Goal: Task Accomplishment & Management: Manage account settings

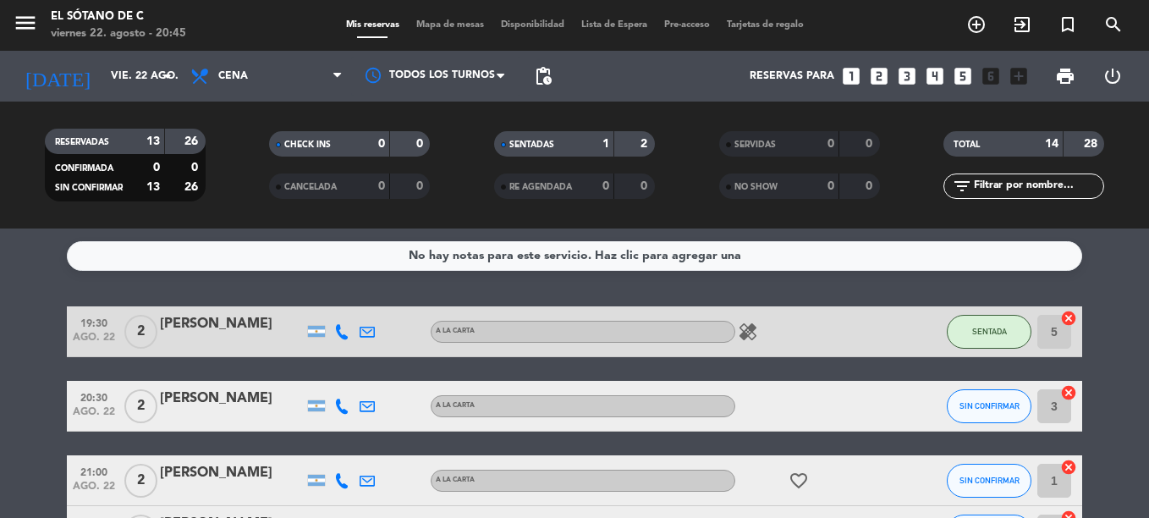
click at [318, 291] on div "No hay notas para este servicio. Haz clic para agregar una 19:30 [DATE] 2 [PERS…" at bounding box center [574, 372] width 1149 height 289
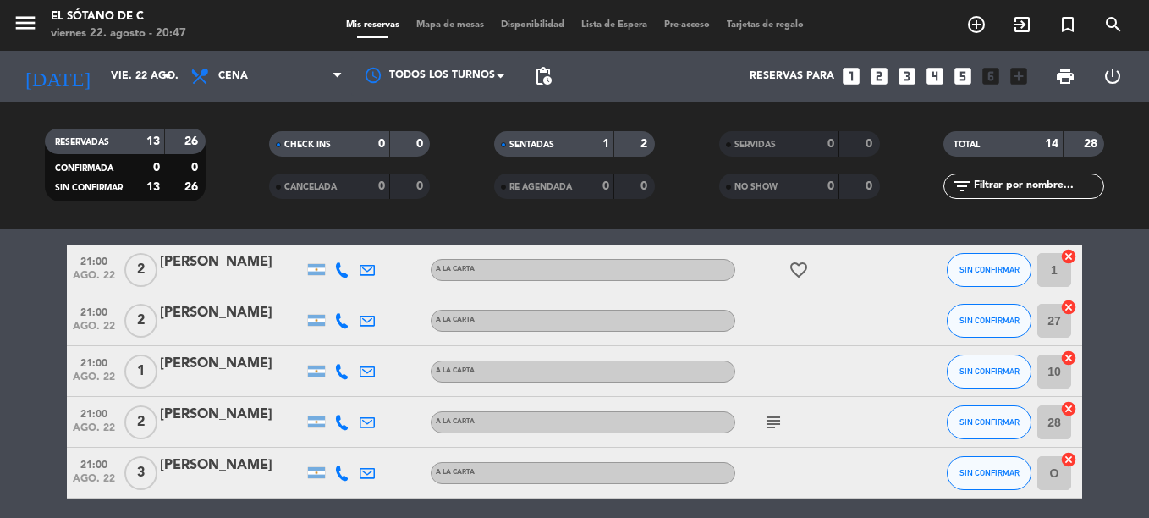
scroll to position [169, 0]
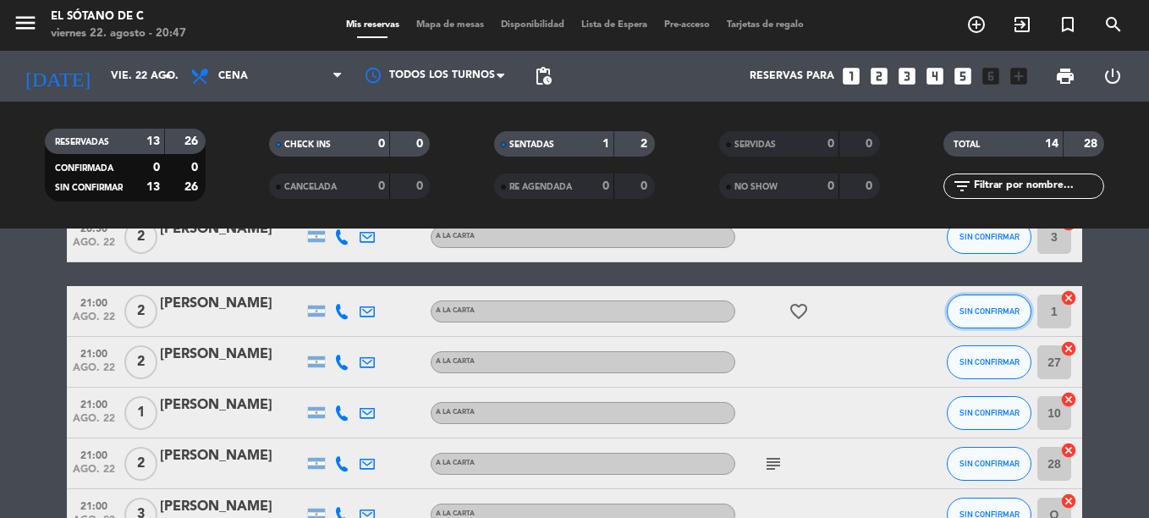
click at [1007, 313] on span "SIN CONFIRMAR" at bounding box center [990, 310] width 60 height 9
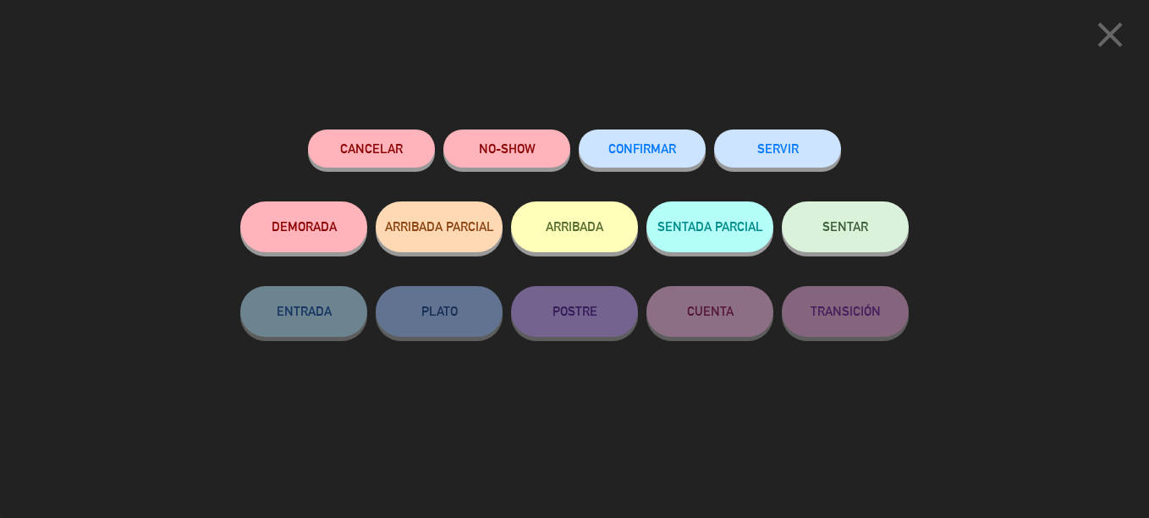
click at [1119, 32] on icon "close" at bounding box center [1110, 35] width 42 height 42
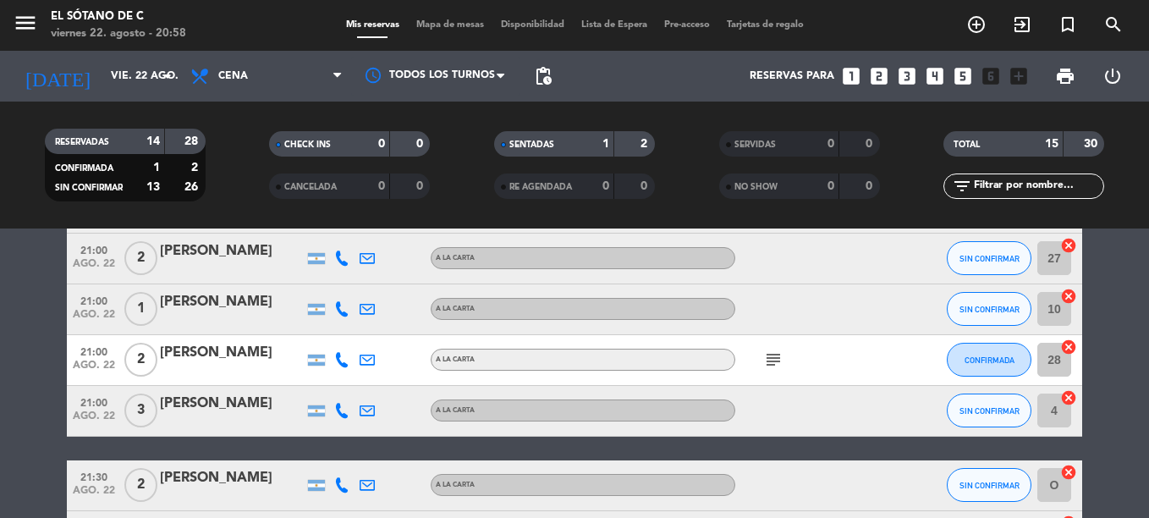
scroll to position [404, 0]
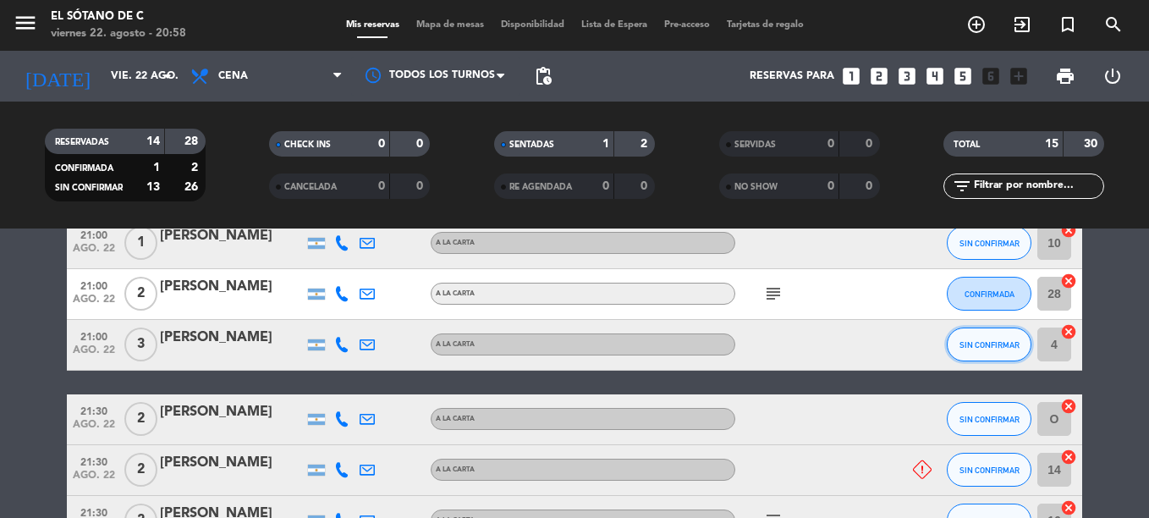
click at [974, 334] on button "SIN CONFIRMAR" at bounding box center [989, 344] width 85 height 34
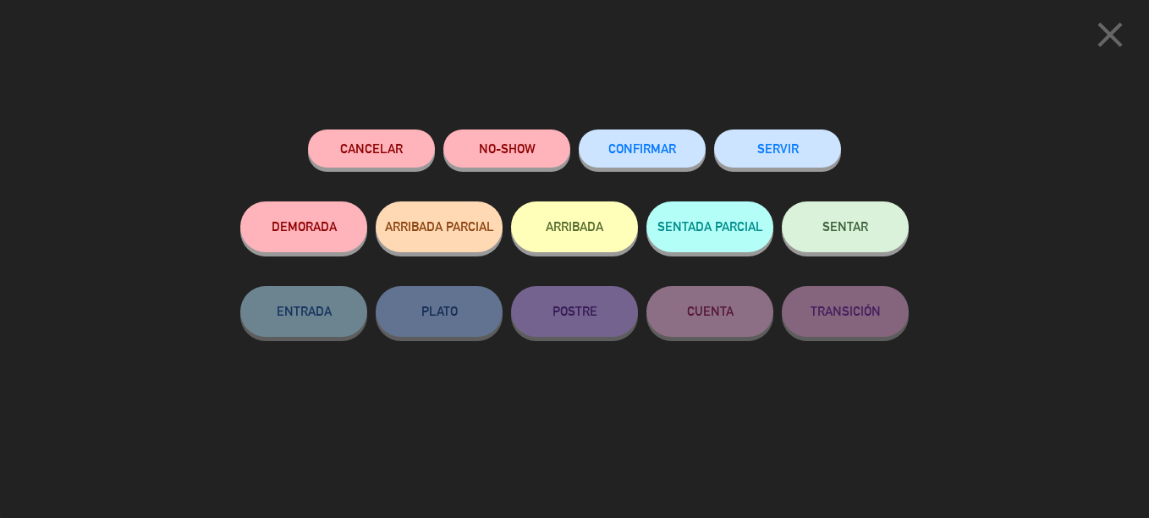
click at [657, 147] on span "CONFIRMAR" at bounding box center [642, 148] width 68 height 14
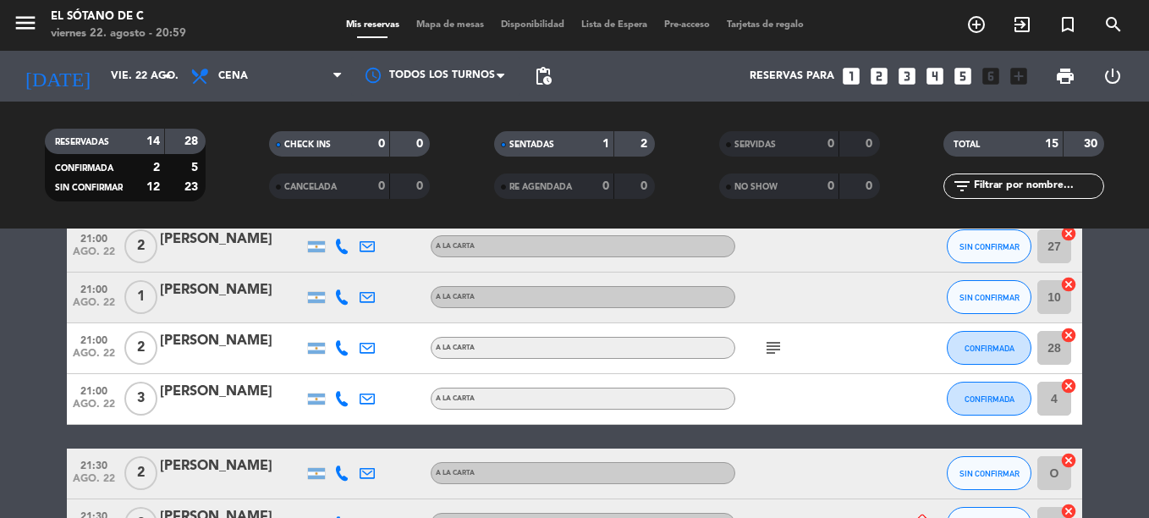
scroll to position [320, 0]
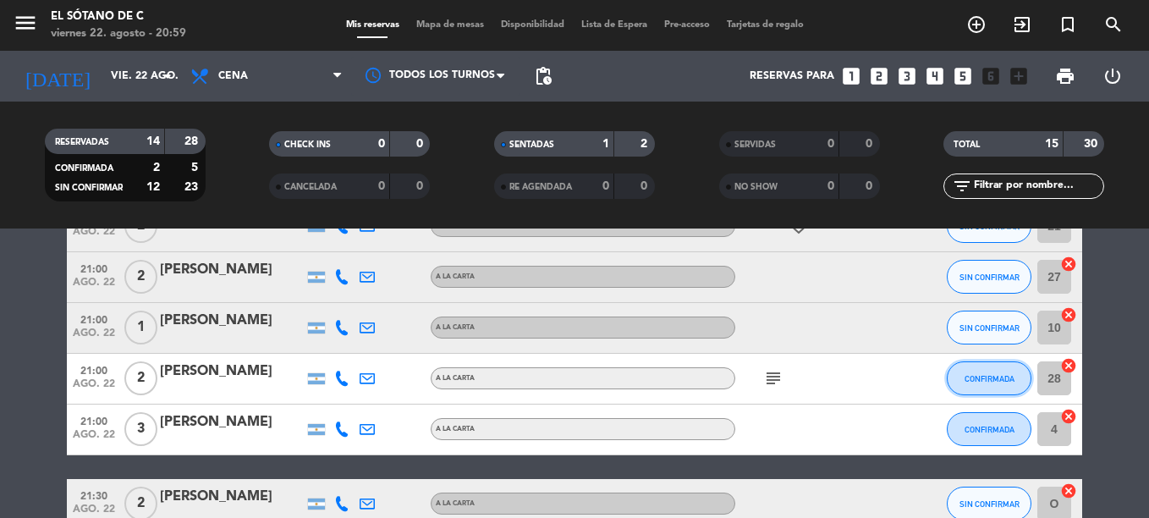
click at [981, 390] on button "CONFIRMADA" at bounding box center [989, 378] width 85 height 34
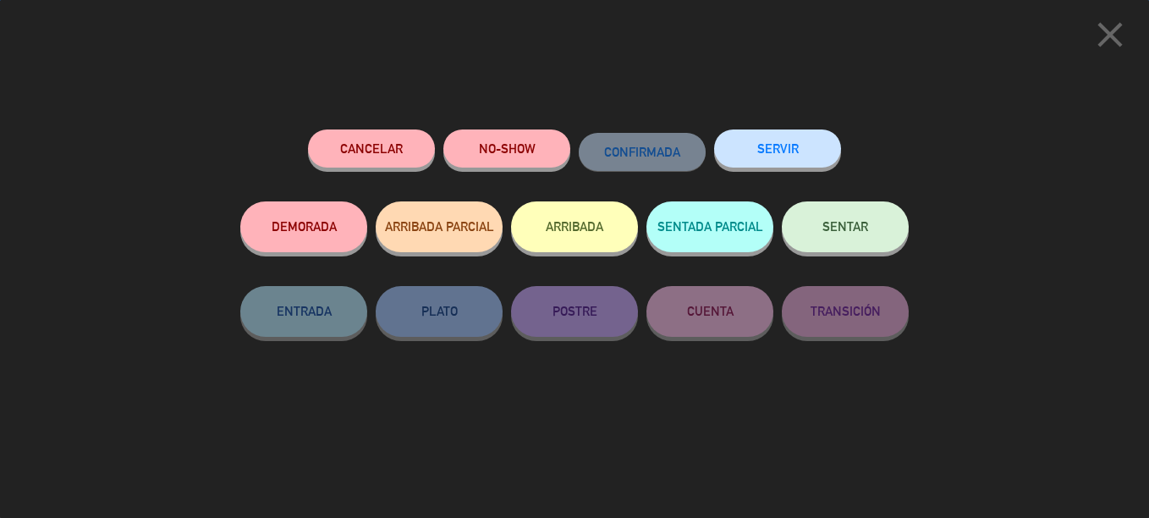
click at [848, 227] on span "SENTAR" at bounding box center [845, 226] width 46 height 14
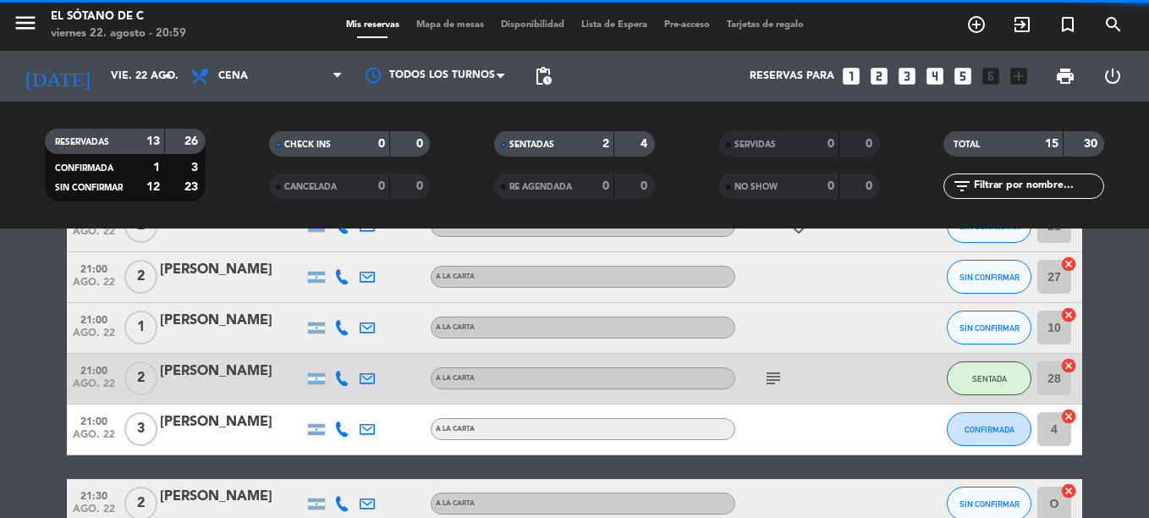
click at [997, 442] on button "CONFIRMADA" at bounding box center [989, 429] width 85 height 34
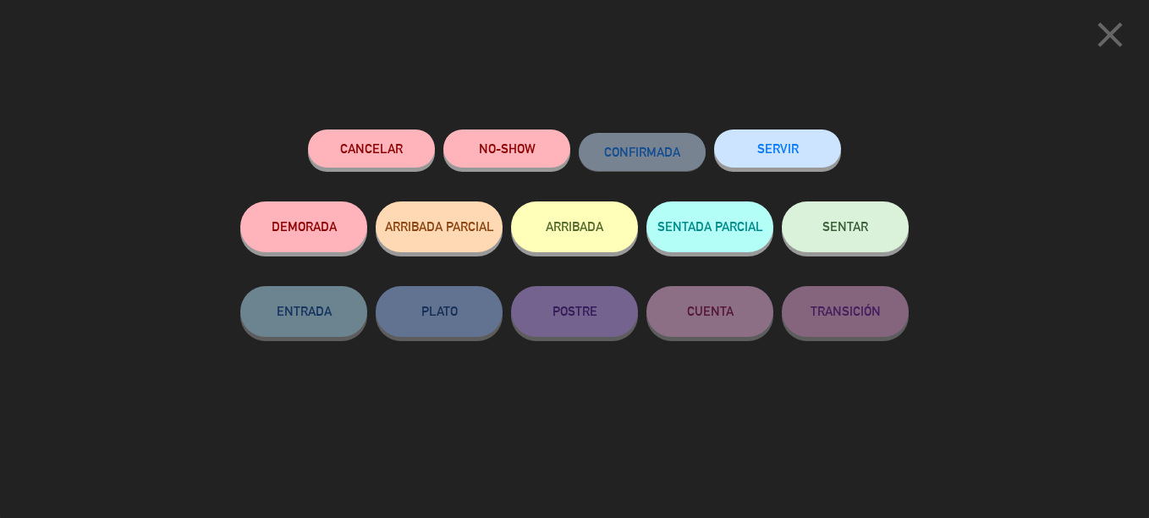
click at [895, 247] on button "SENTAR" at bounding box center [845, 226] width 127 height 51
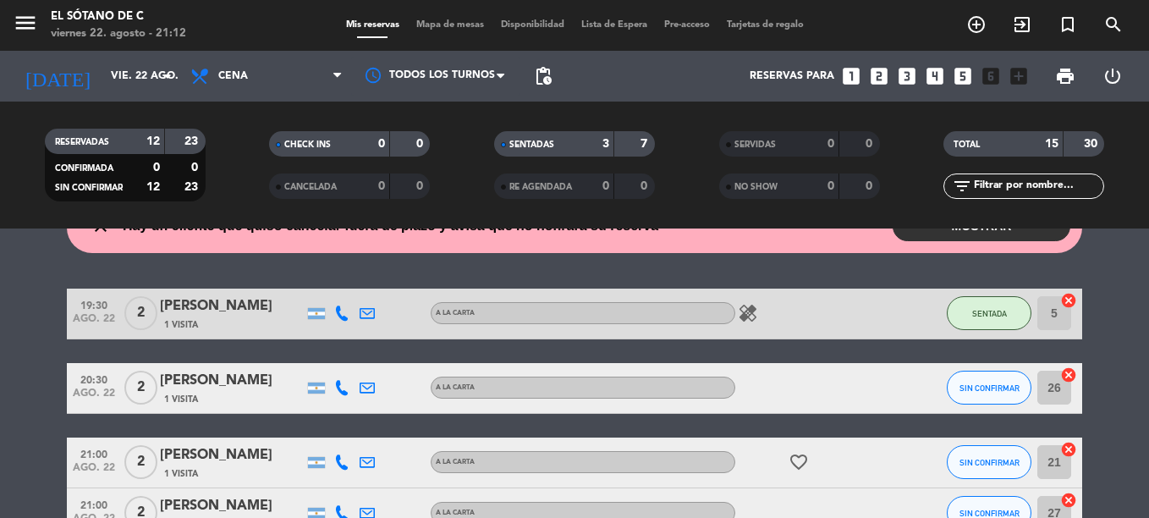
scroll to position [0, 0]
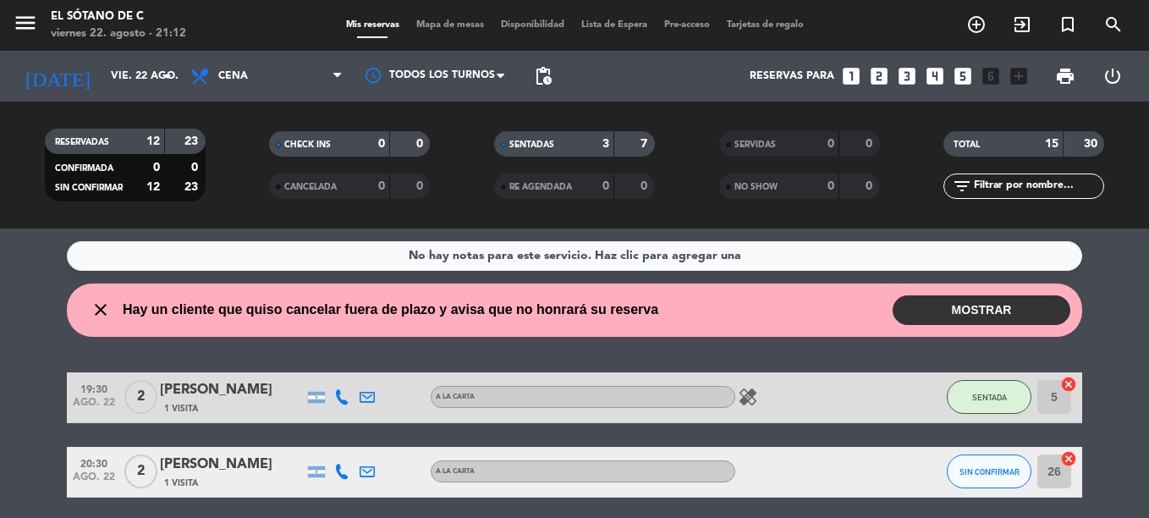
click at [979, 316] on button "MOSTRAR" at bounding box center [982, 310] width 178 height 30
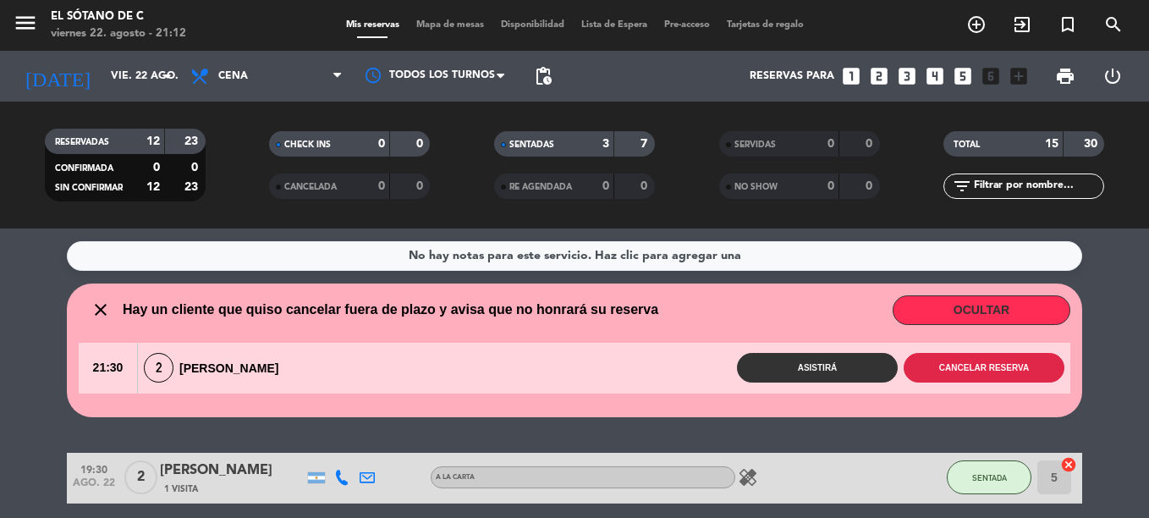
click at [1015, 370] on button "Cancelar reserva" at bounding box center [984, 368] width 161 height 30
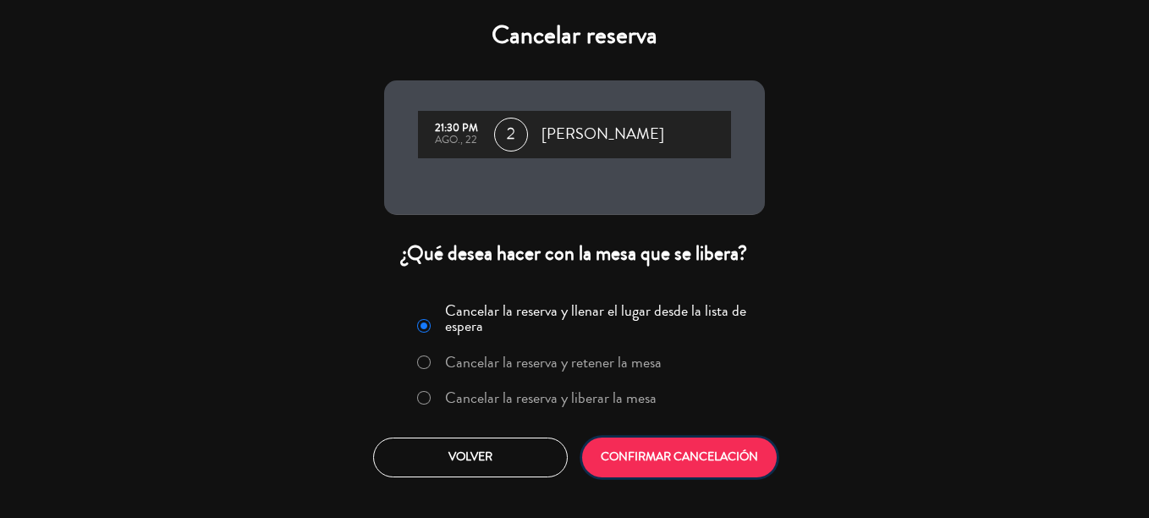
click at [690, 459] on button "CONFIRMAR CANCELACIÓN" at bounding box center [679, 457] width 195 height 40
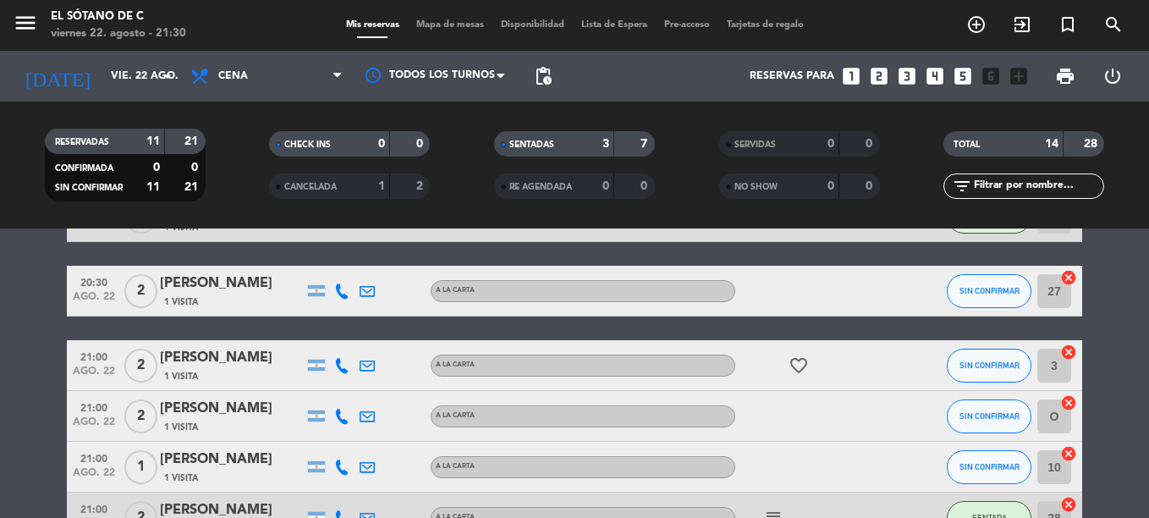
scroll to position [85, 0]
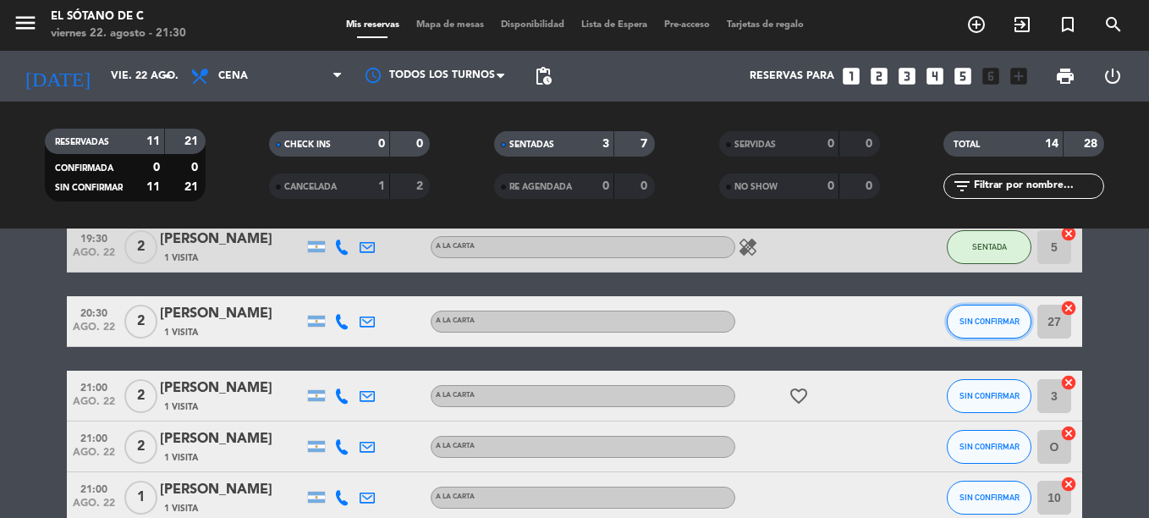
click at [968, 328] on button "SIN CONFIRMAR" at bounding box center [989, 322] width 85 height 34
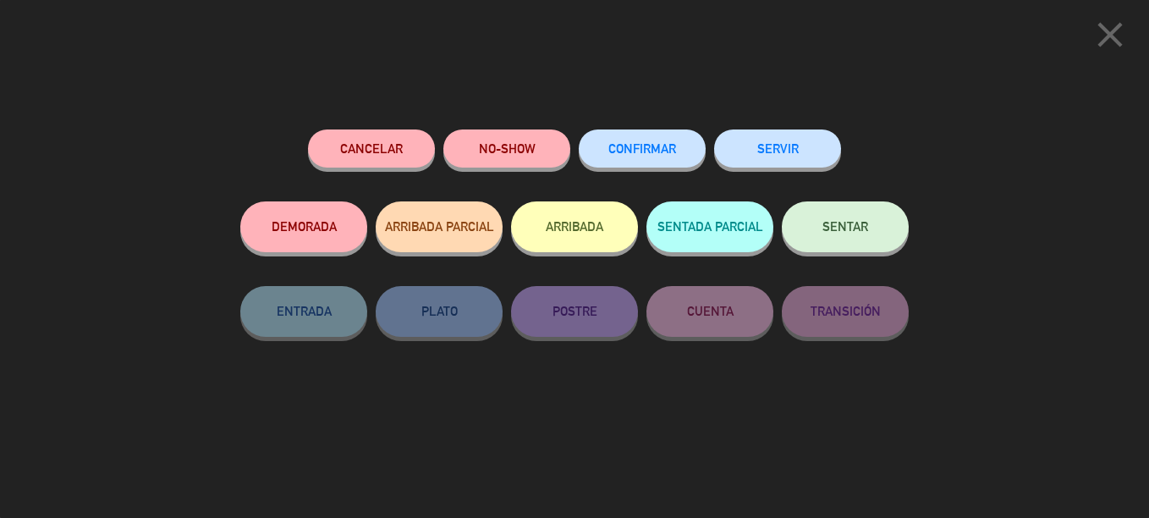
click at [388, 158] on button "Cancelar" at bounding box center [371, 148] width 127 height 38
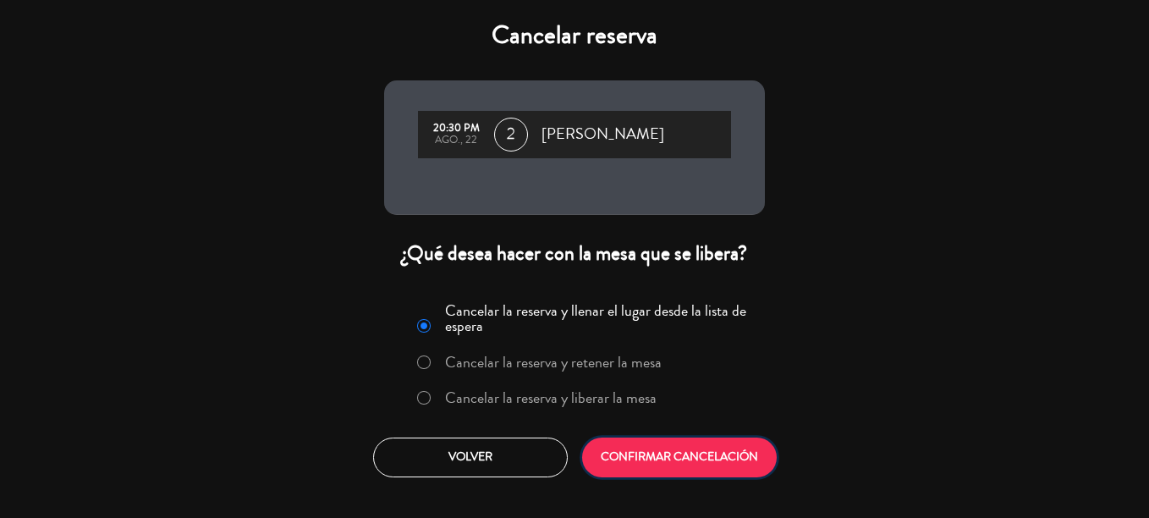
click at [715, 465] on button "CONFIRMAR CANCELACIÓN" at bounding box center [679, 457] width 195 height 40
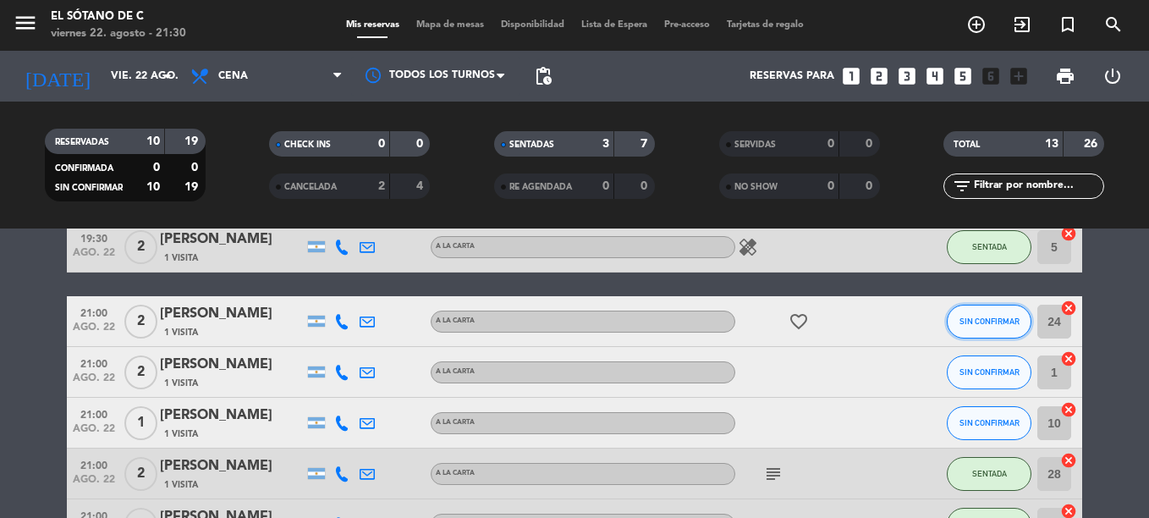
click at [997, 322] on span "SIN CONFIRMAR" at bounding box center [990, 320] width 60 height 9
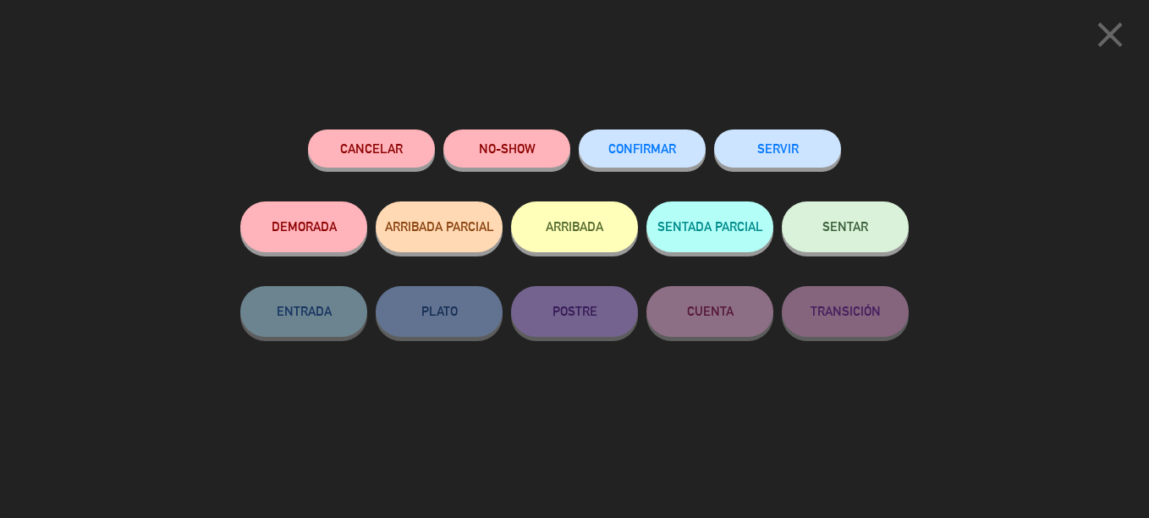
click at [300, 228] on button "DEMORADA" at bounding box center [303, 226] width 127 height 51
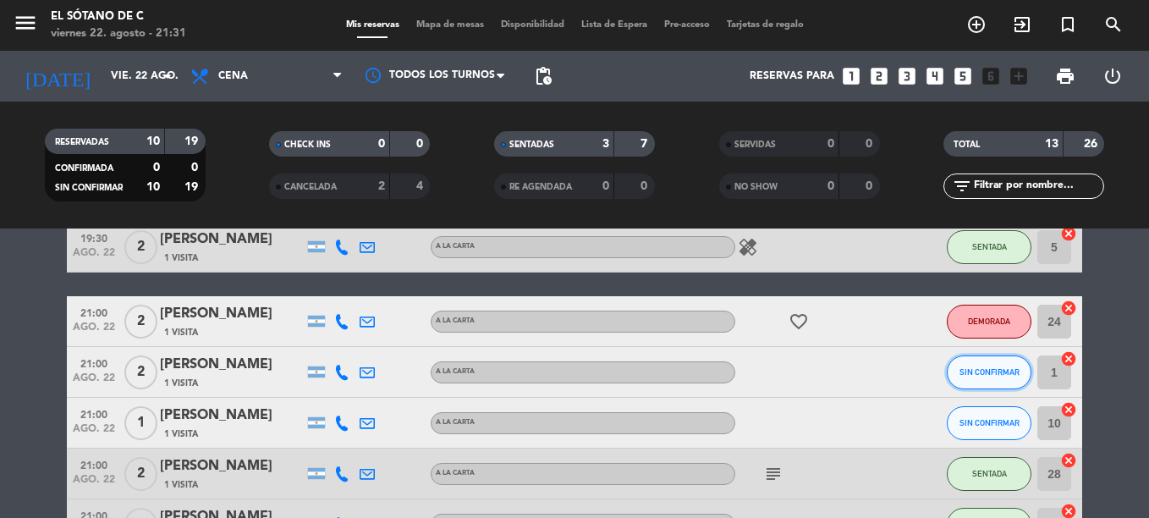
click at [982, 375] on span "SIN CONFIRMAR" at bounding box center [990, 371] width 60 height 9
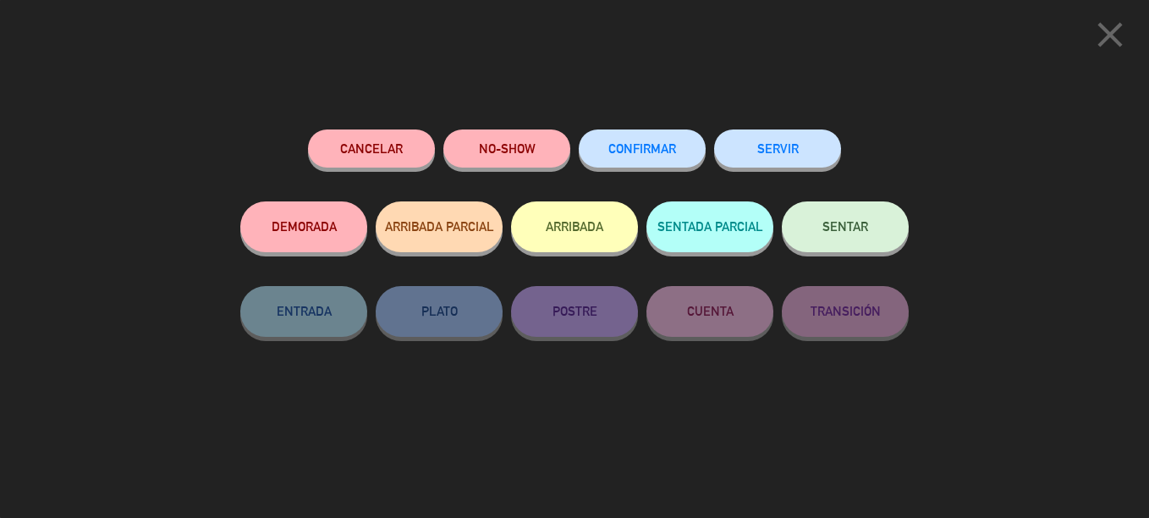
click at [305, 243] on button "DEMORADA" at bounding box center [303, 226] width 127 height 51
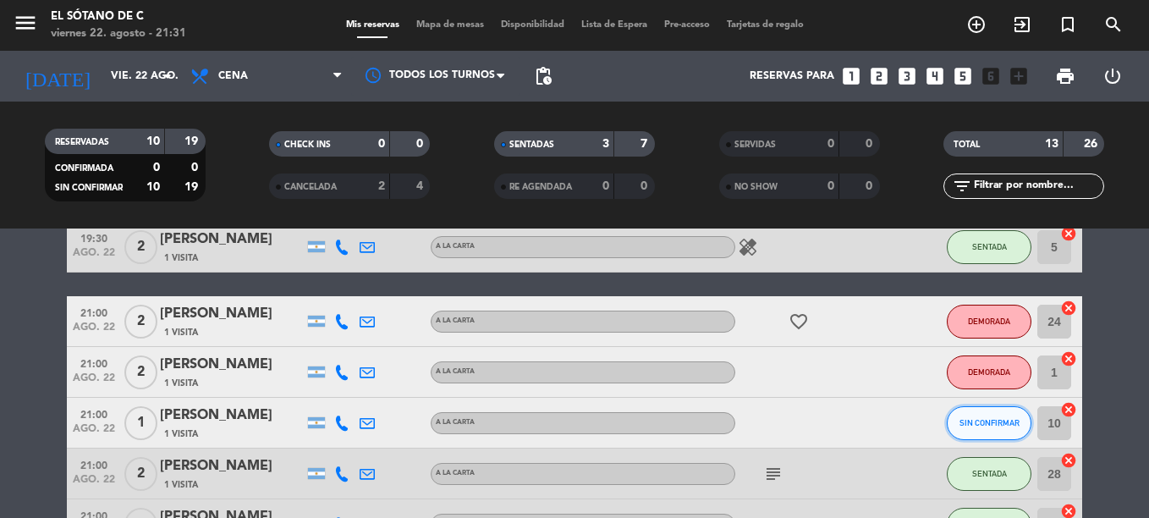
click at [999, 417] on button "SIN CONFIRMAR" at bounding box center [989, 423] width 85 height 34
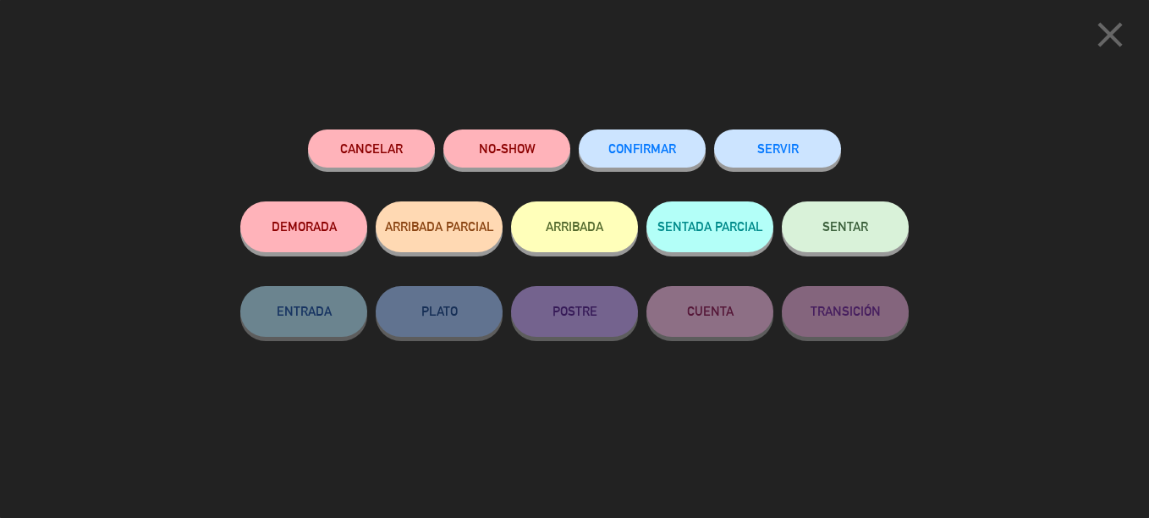
click at [293, 216] on button "DEMORADA" at bounding box center [303, 226] width 127 height 51
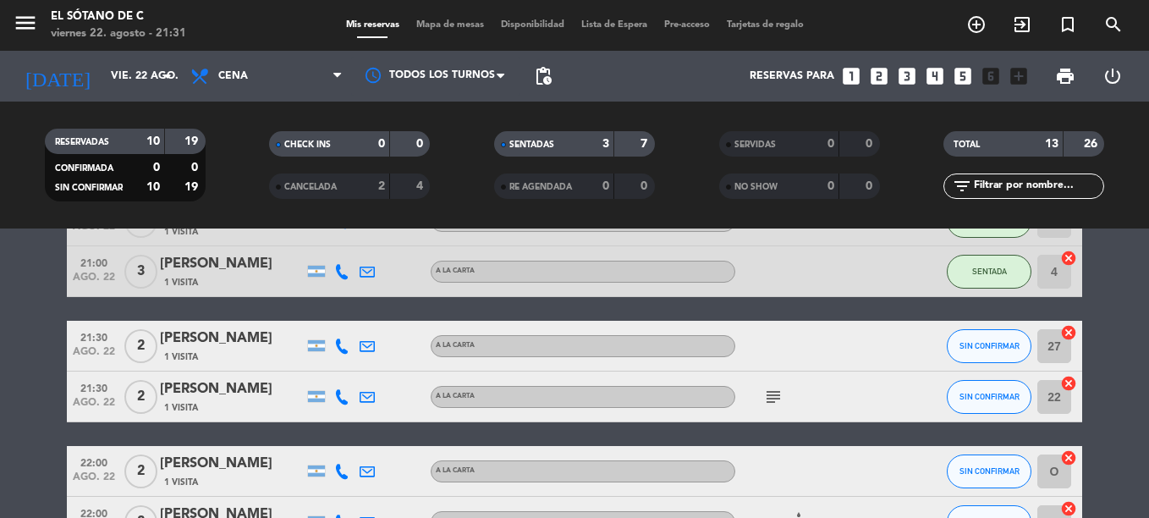
scroll to position [338, 0]
click at [970, 337] on button "SIN CONFIRMAR" at bounding box center [989, 345] width 85 height 34
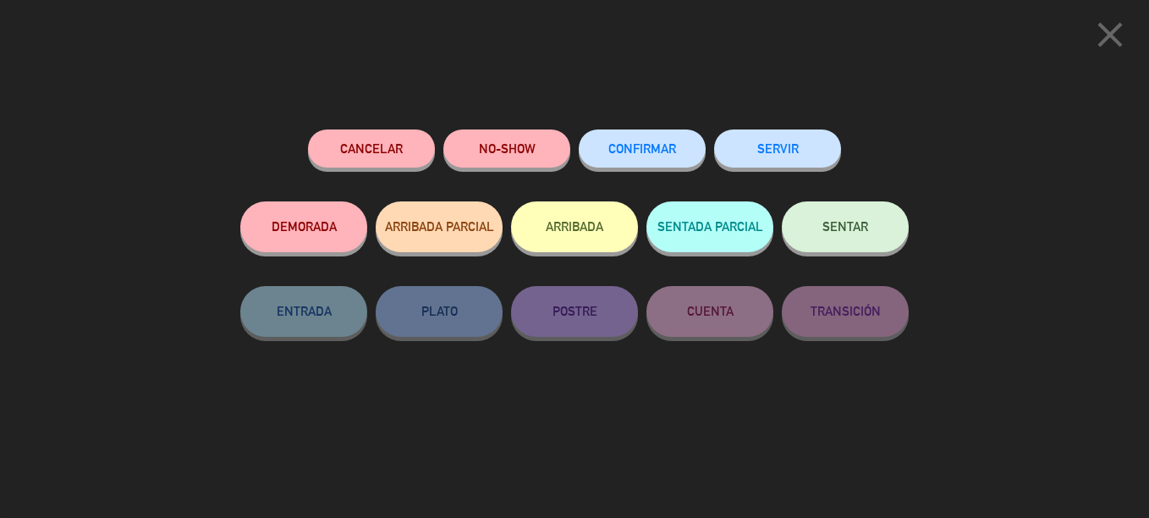
click at [1107, 47] on icon "close" at bounding box center [1110, 35] width 42 height 42
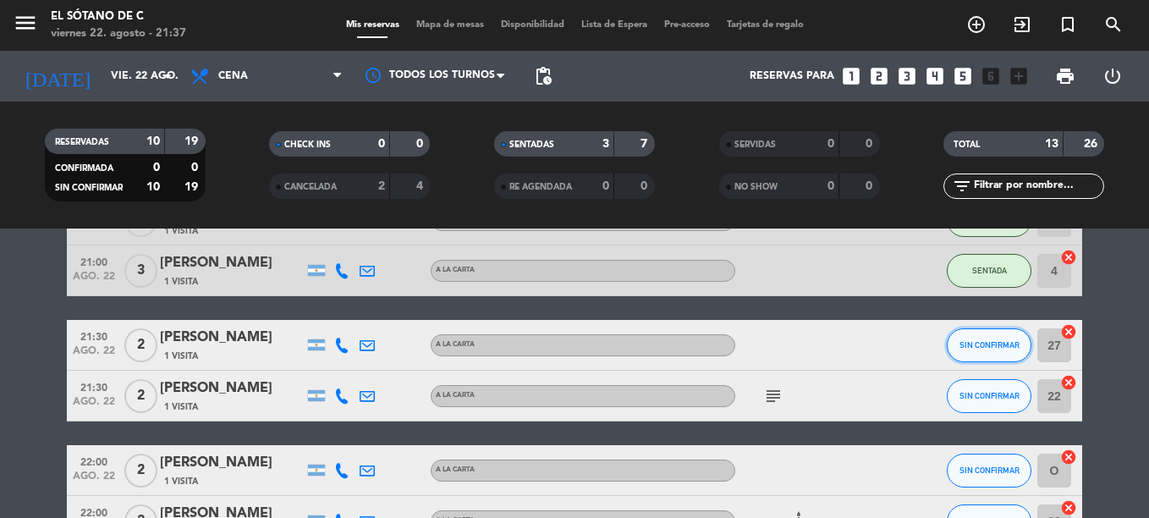
click at [1007, 343] on span "SIN CONFIRMAR" at bounding box center [990, 344] width 60 height 9
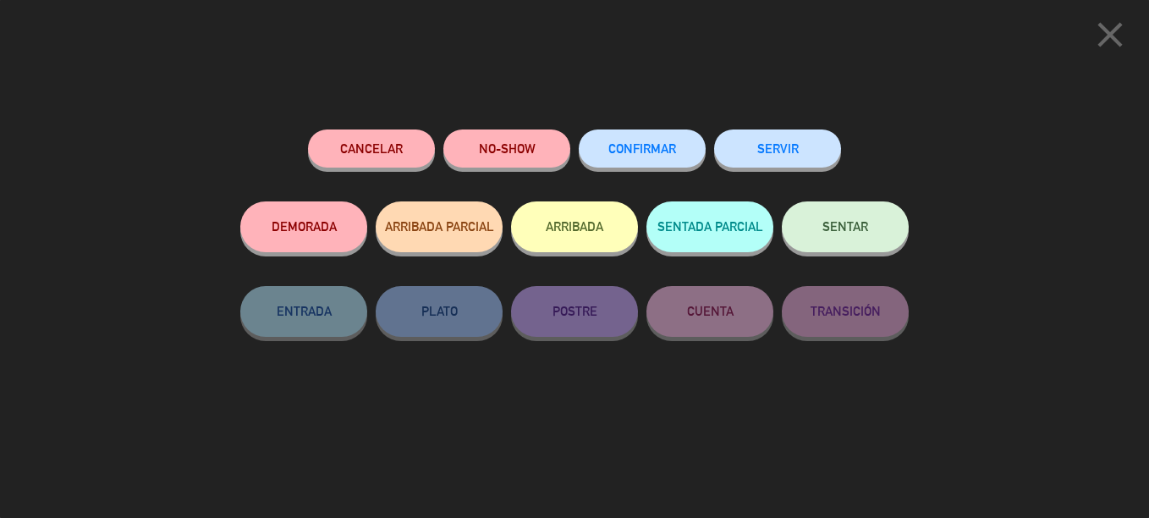
click at [825, 240] on button "SENTAR" at bounding box center [845, 226] width 127 height 51
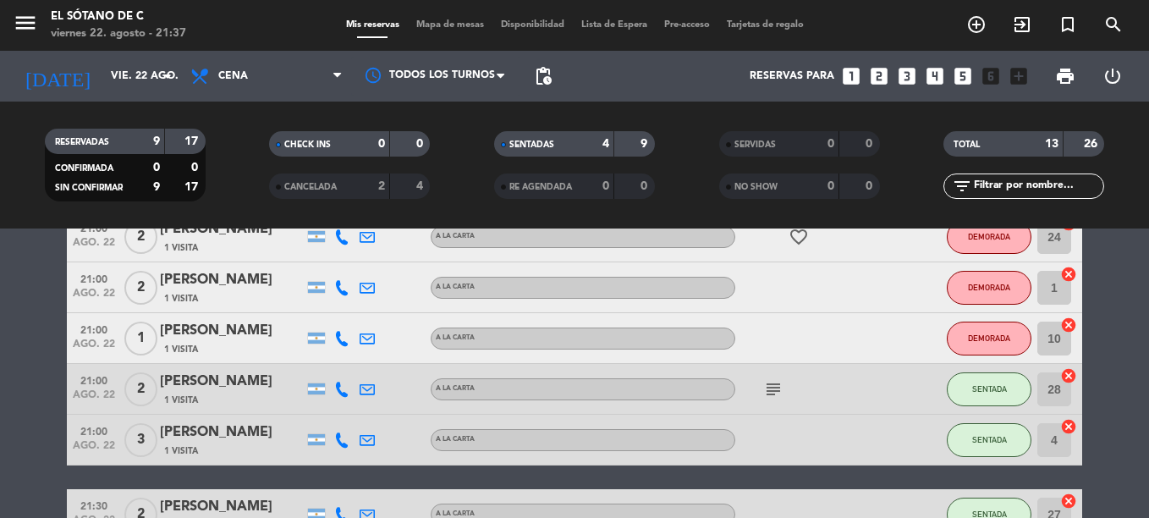
scroll to position [85, 0]
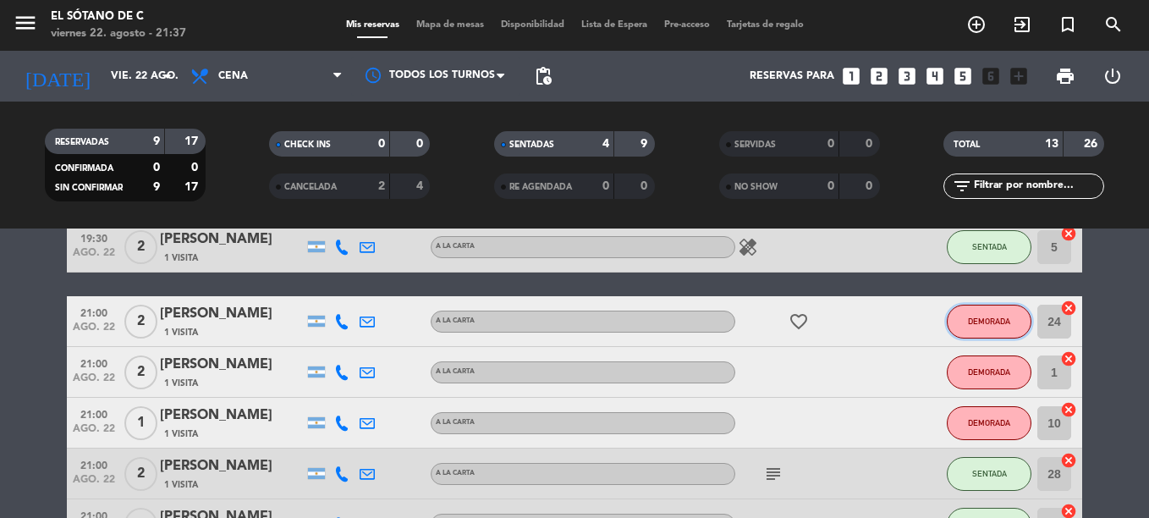
click at [961, 314] on button "DEMORADA" at bounding box center [989, 322] width 85 height 34
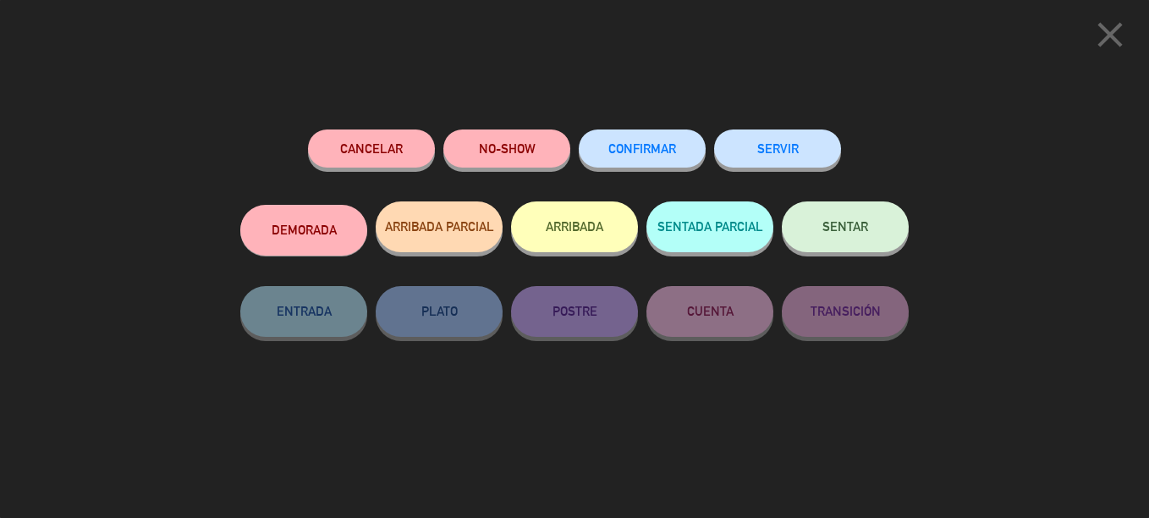
click at [349, 141] on button "Cancelar" at bounding box center [371, 148] width 127 height 38
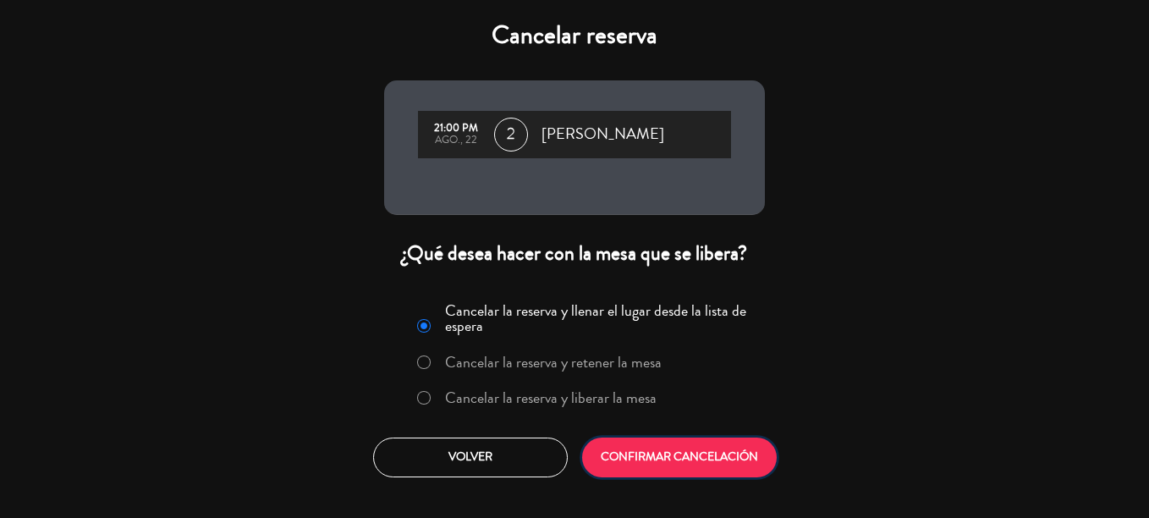
click at [687, 464] on button "CONFIRMAR CANCELACIÓN" at bounding box center [679, 457] width 195 height 40
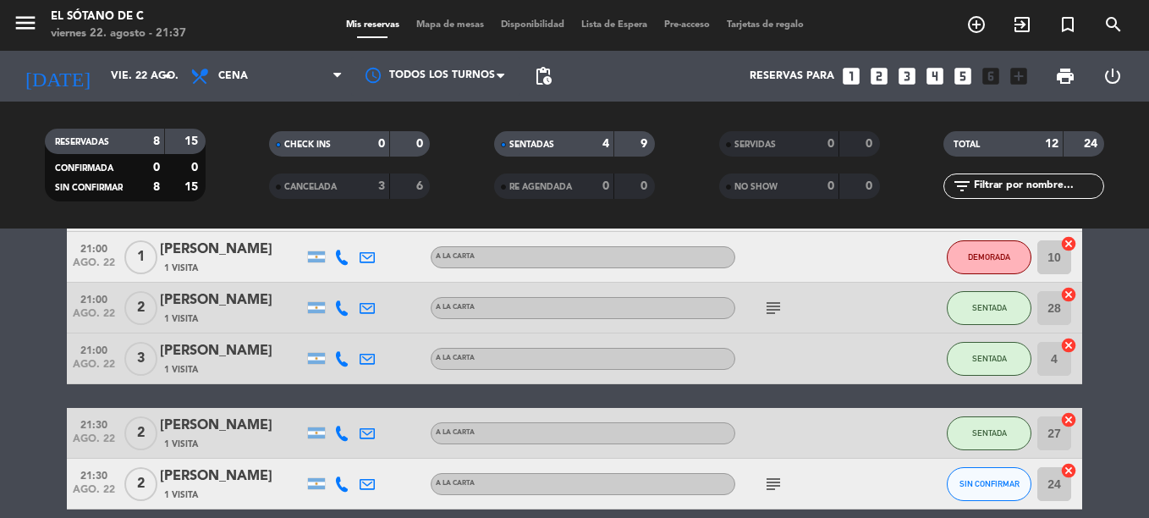
scroll to position [169, 0]
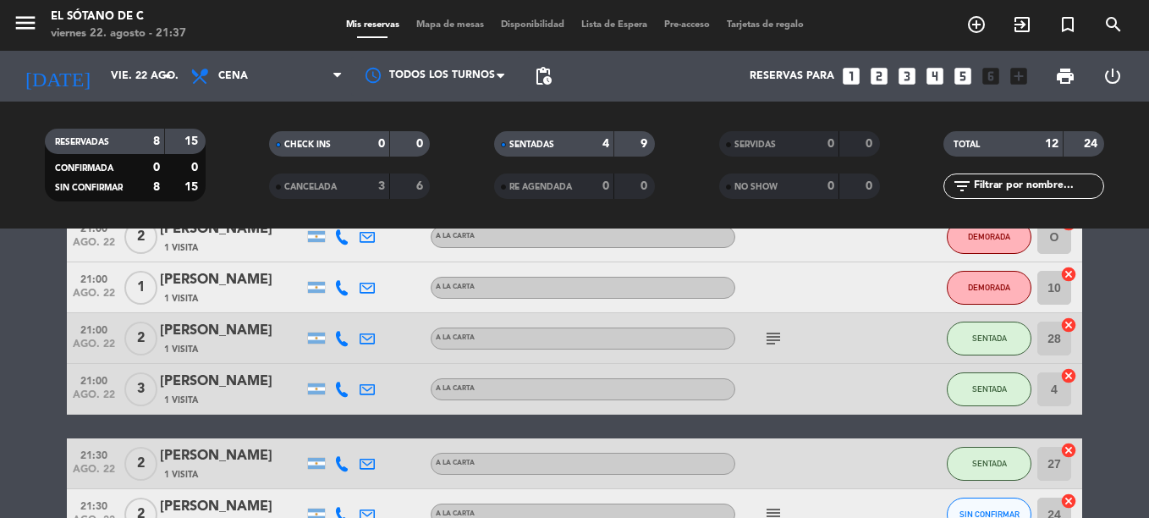
click at [349, 194] on div "CANCELADA" at bounding box center [312, 186] width 78 height 19
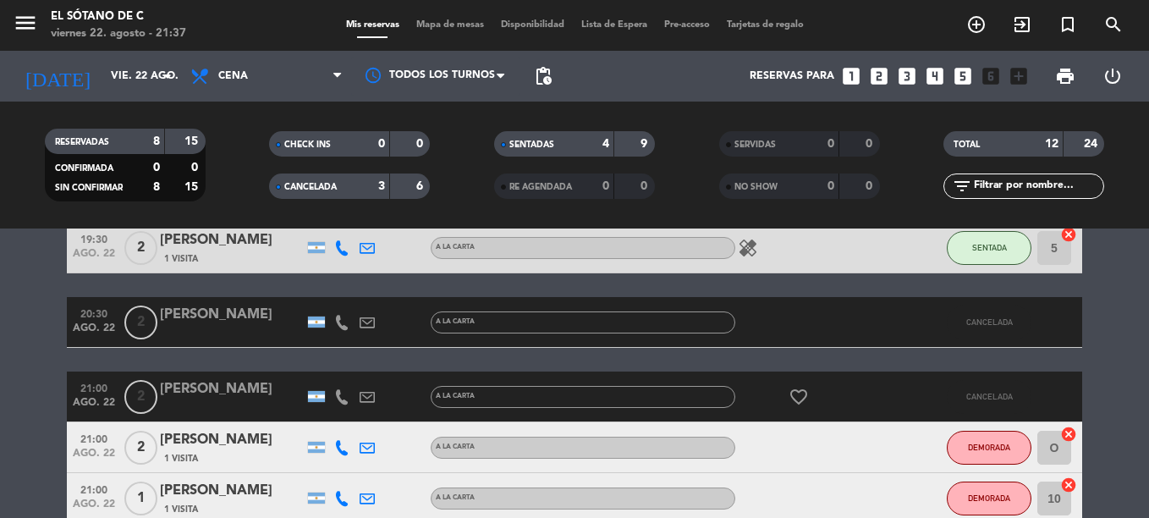
scroll to position [85, 0]
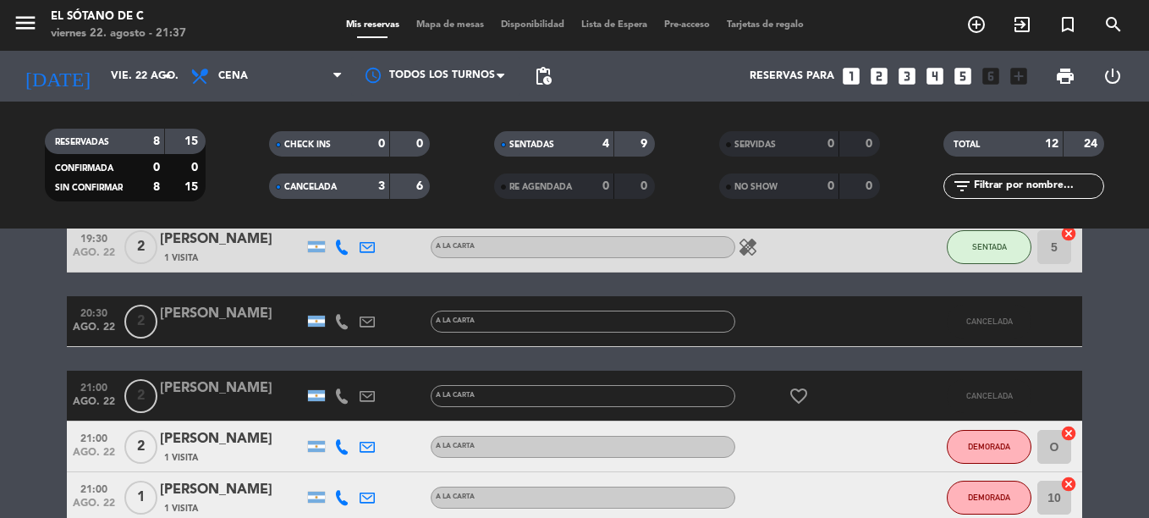
click at [755, 384] on div "favorite_border" at bounding box center [811, 396] width 152 height 50
click at [802, 396] on icon "favorite_border" at bounding box center [799, 396] width 20 height 20
click at [795, 394] on icon "favorite_border" at bounding box center [799, 396] width 20 height 20
click at [140, 388] on span "2" at bounding box center [140, 396] width 33 height 34
click at [207, 386] on div "[PERSON_NAME]" at bounding box center [232, 388] width 144 height 22
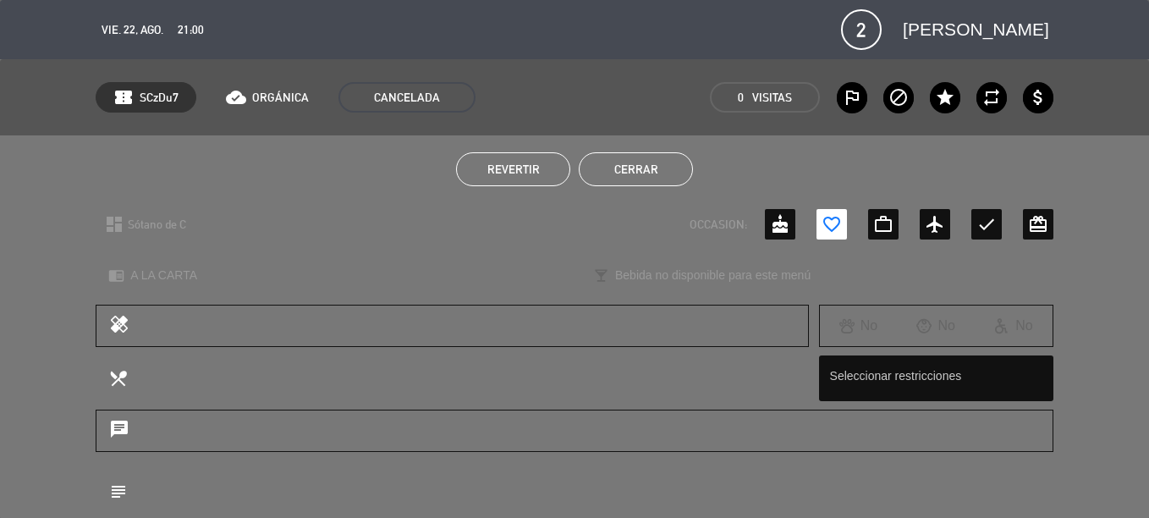
click at [531, 170] on span "Revertir" at bounding box center [513, 169] width 52 height 14
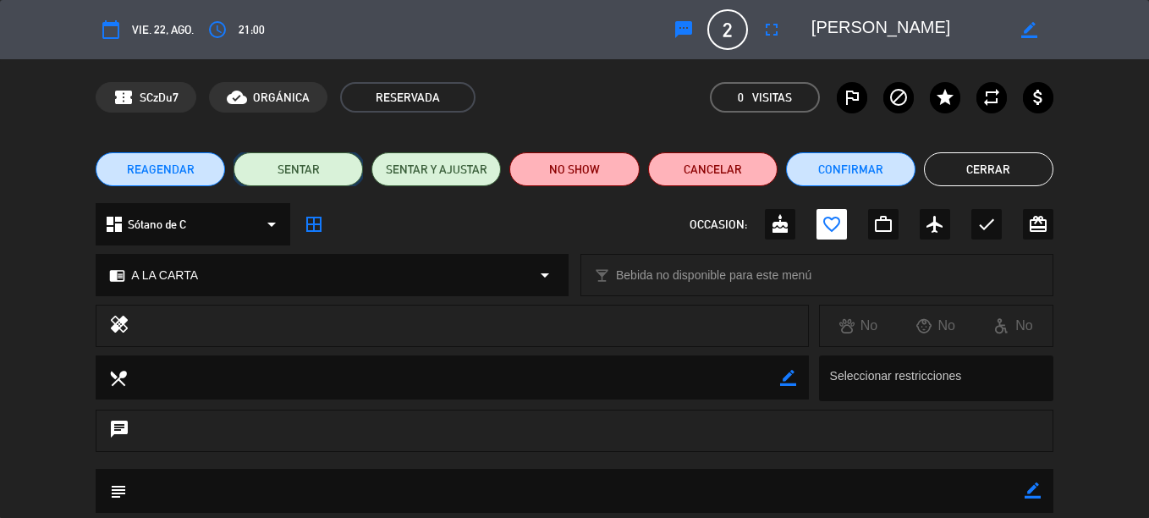
click at [300, 169] on button "SENTAR" at bounding box center [298, 169] width 129 height 34
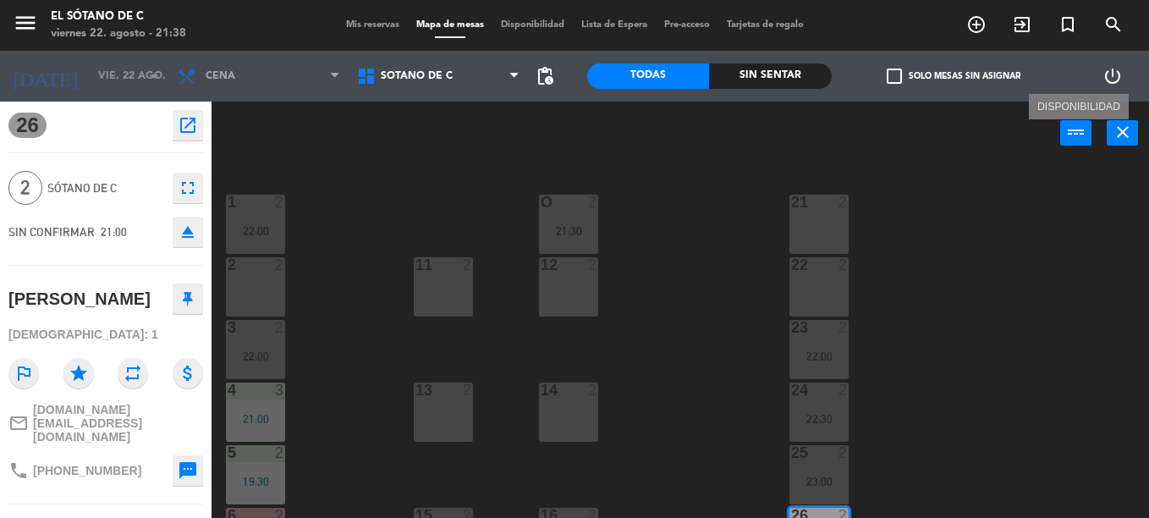
click at [1072, 136] on icon "power_input" at bounding box center [1076, 132] width 20 height 20
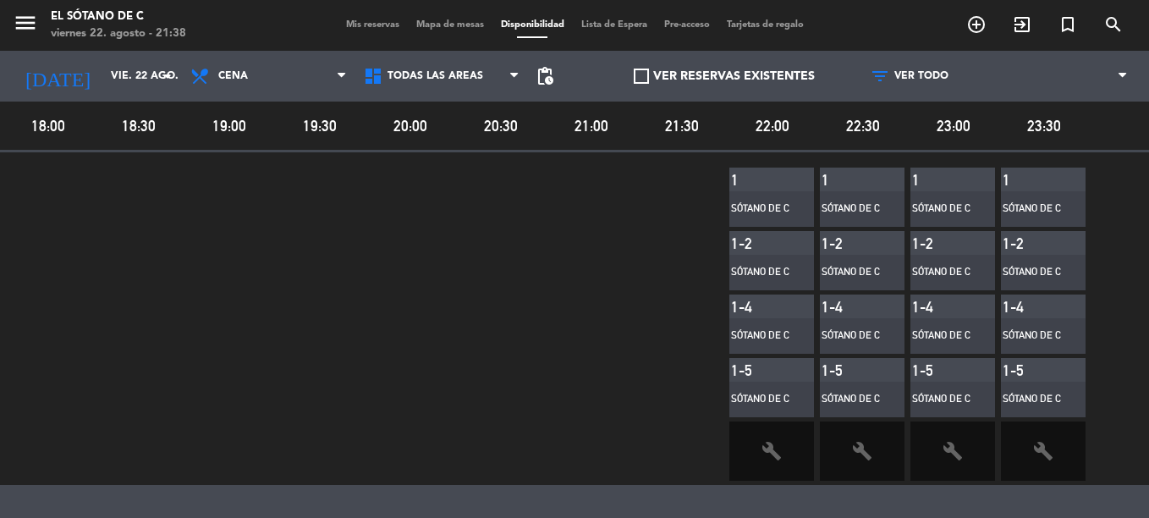
click at [386, 34] on div "menu El Sótano de C [DATE] 22. agosto - 21:38 Mis reservas Mapa de mesas Dispon…" at bounding box center [574, 25] width 1149 height 51
click at [359, 22] on span "Mis reservas" at bounding box center [373, 24] width 70 height 9
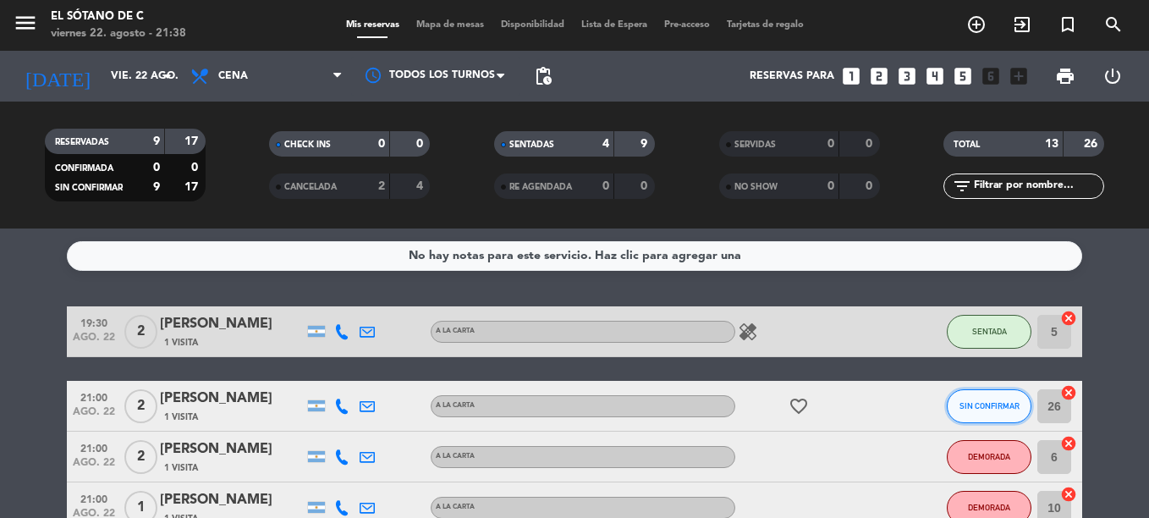
click at [1021, 418] on button "SIN CONFIRMAR" at bounding box center [989, 406] width 85 height 34
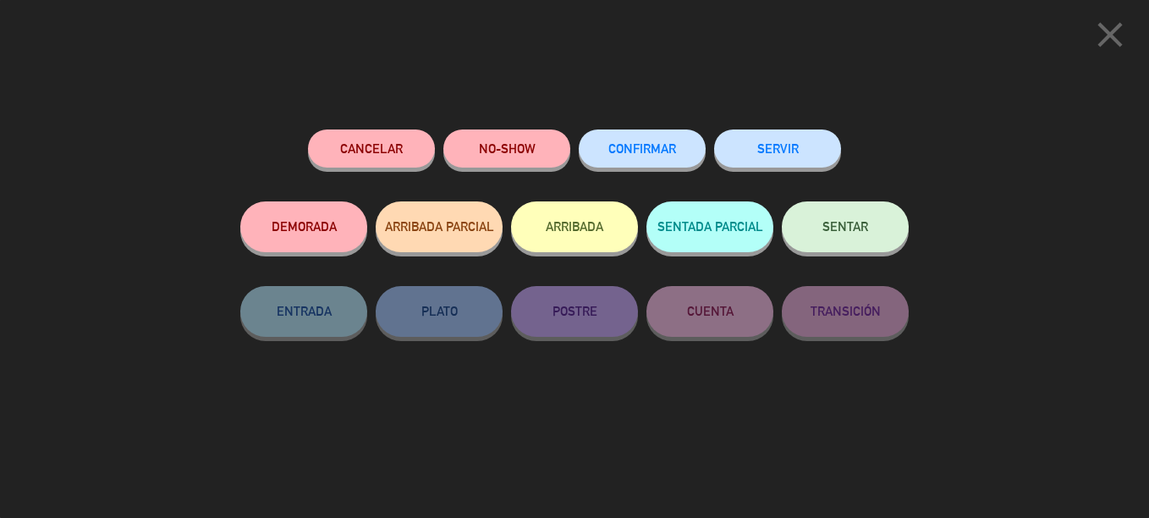
click at [877, 221] on button "SENTAR" at bounding box center [845, 226] width 127 height 51
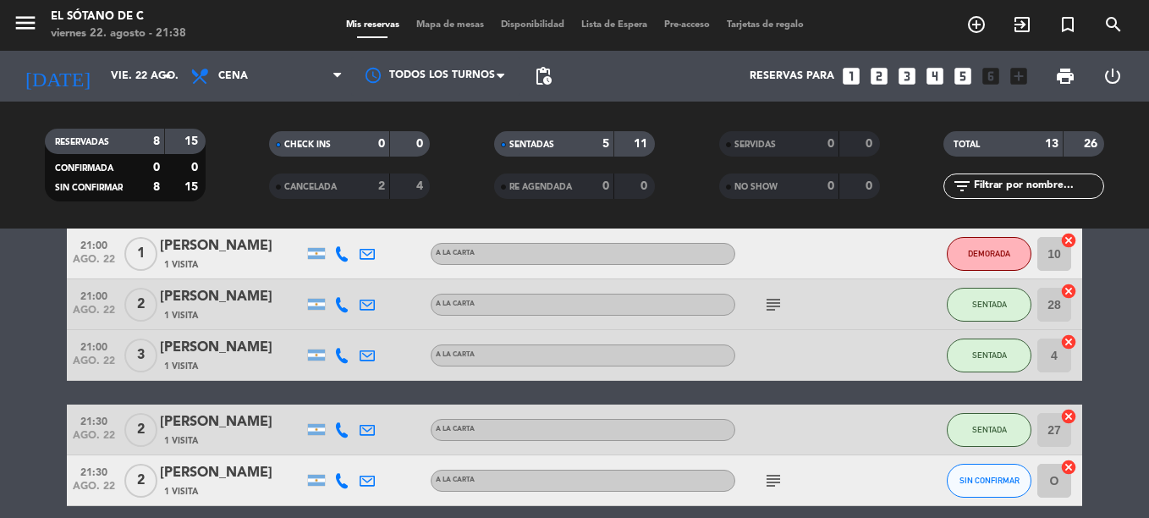
scroll to position [169, 0]
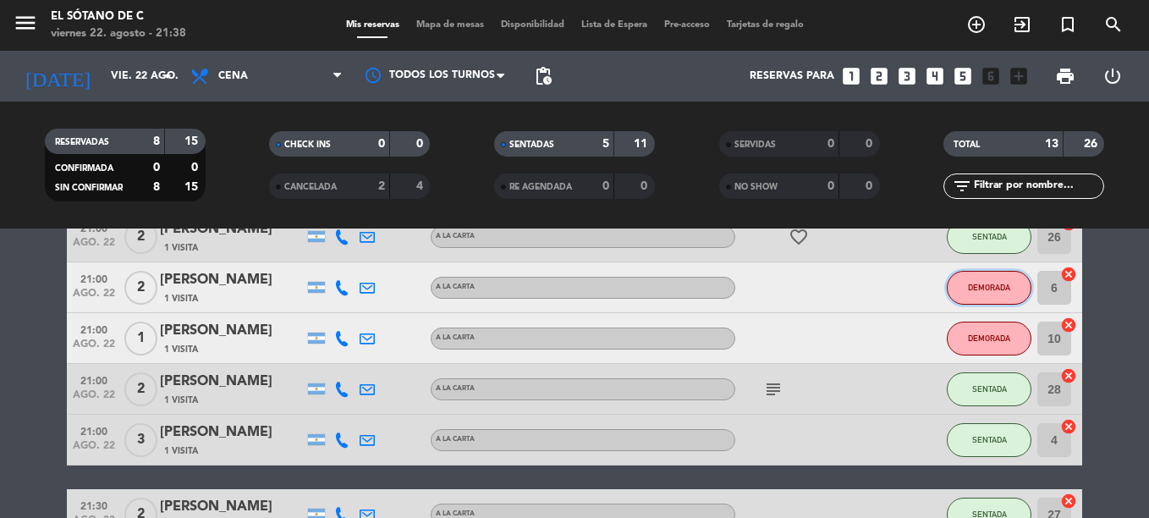
click at [988, 279] on button "DEMORADA" at bounding box center [989, 288] width 85 height 34
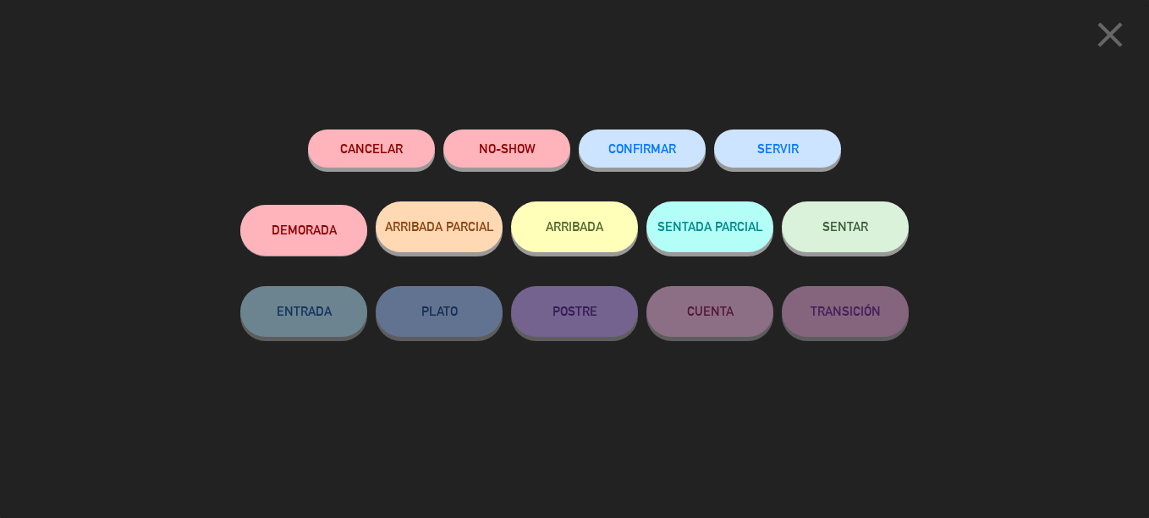
click at [362, 154] on button "Cancelar" at bounding box center [371, 148] width 127 height 38
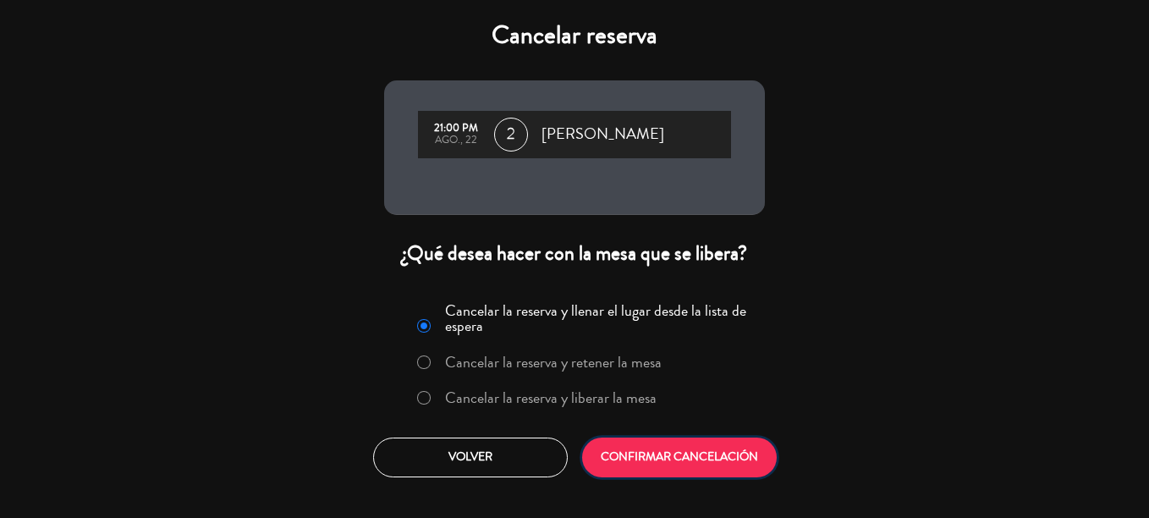
click at [668, 465] on button "CONFIRMAR CANCELACIÓN" at bounding box center [679, 457] width 195 height 40
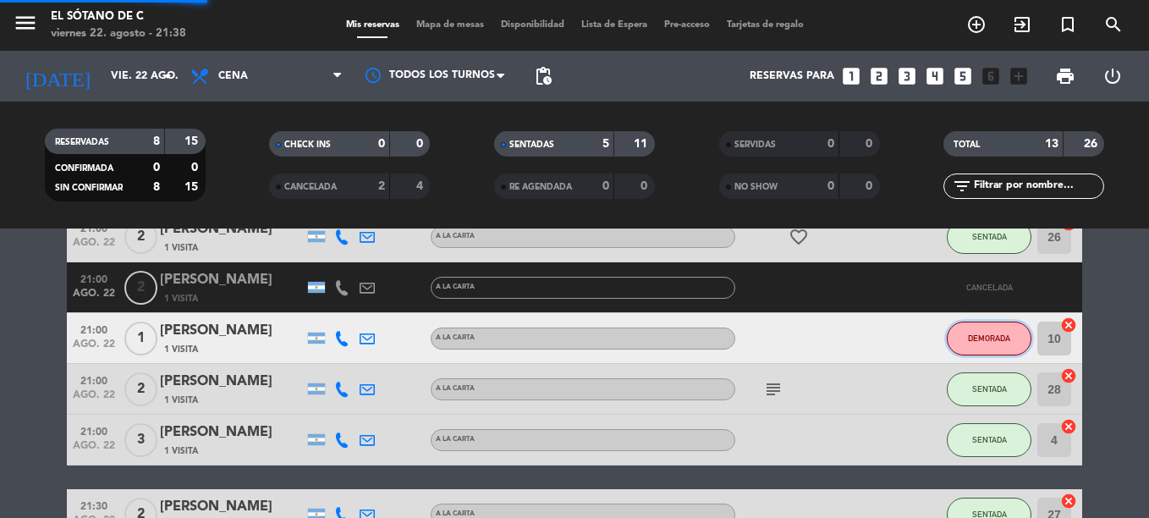
click at [994, 354] on button "DEMORADA" at bounding box center [989, 339] width 85 height 34
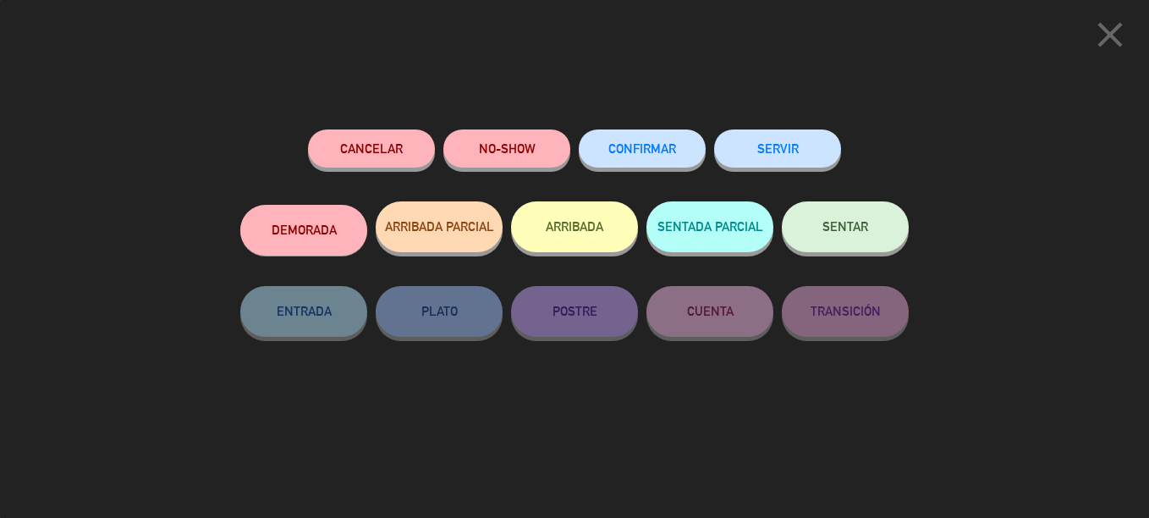
scroll to position [601, 0]
click at [360, 145] on button "Cancelar" at bounding box center [371, 148] width 127 height 38
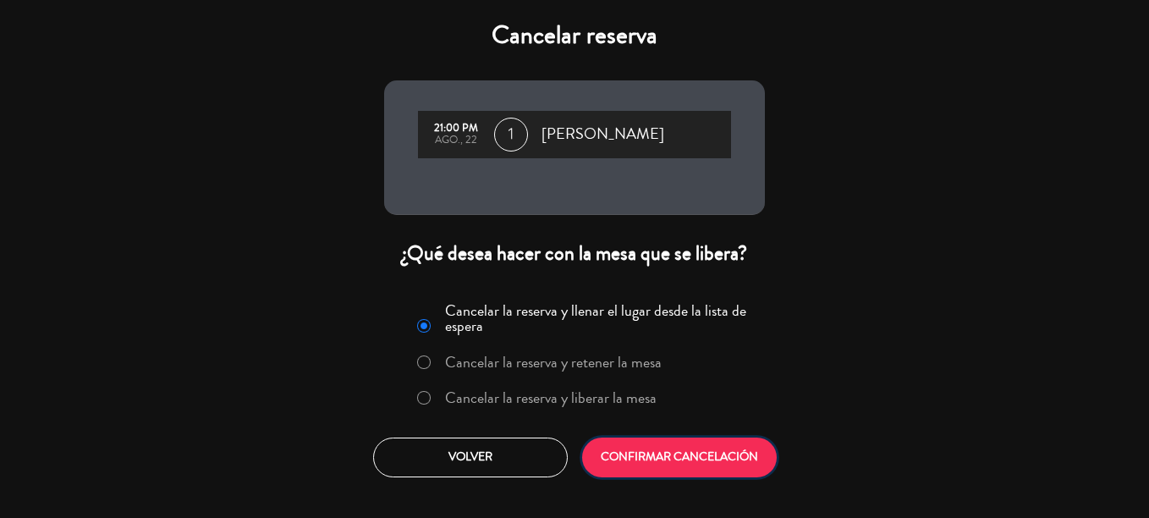
click at [751, 445] on button "CONFIRMAR CANCELACIÓN" at bounding box center [679, 457] width 195 height 40
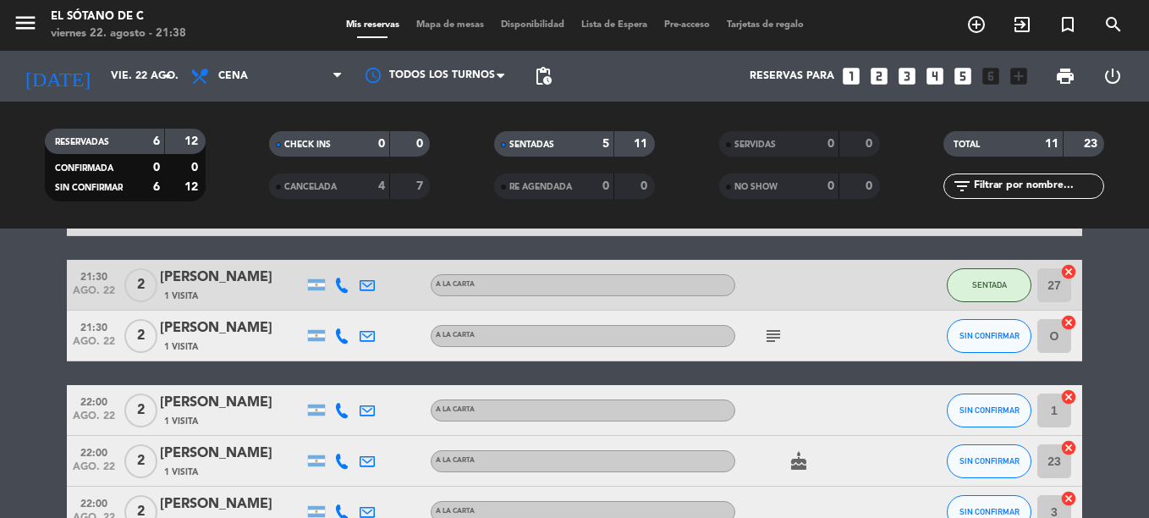
scroll to position [296, 0]
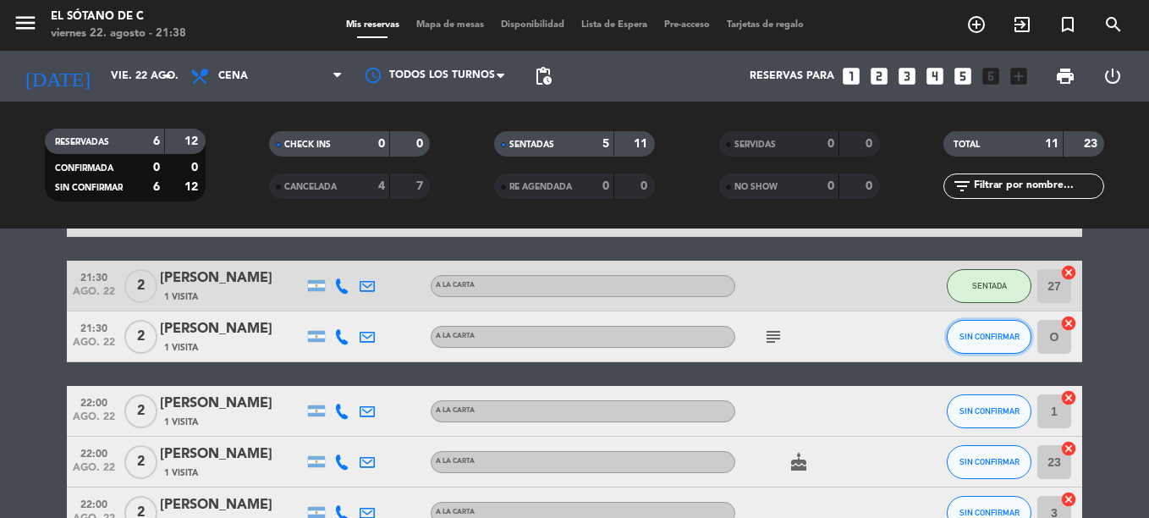
click at [965, 344] on button "SIN CONFIRMAR" at bounding box center [989, 337] width 85 height 34
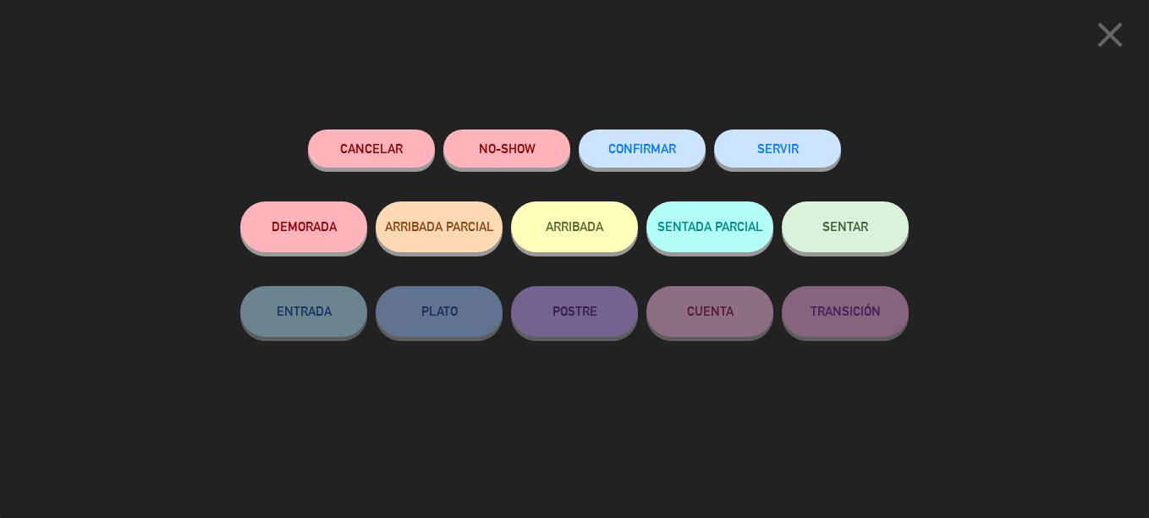
click at [311, 232] on button "DEMORADA" at bounding box center [303, 226] width 127 height 51
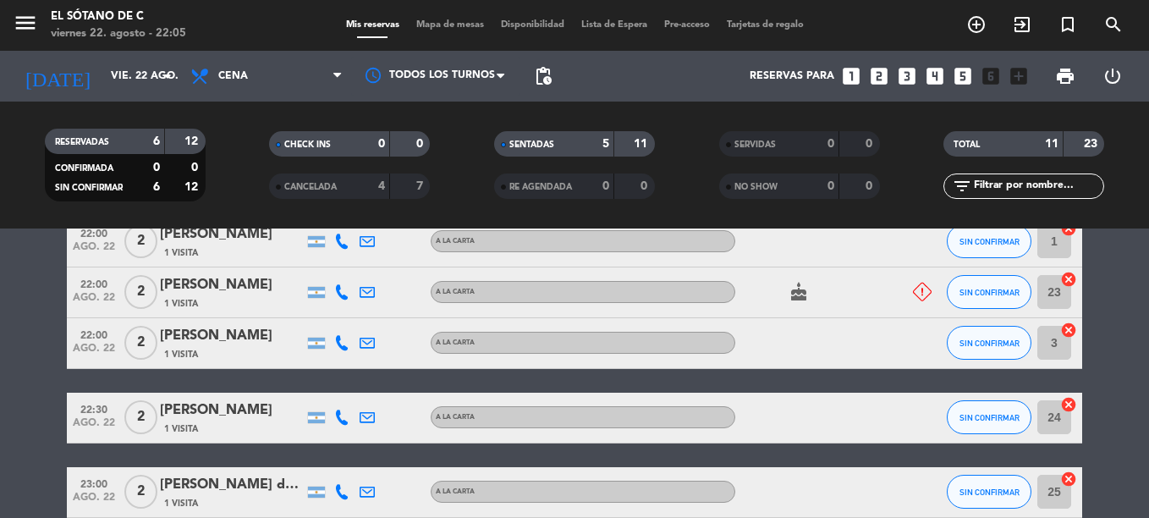
scroll to position [447, 0]
